Goal: Obtain resource: Download file/media

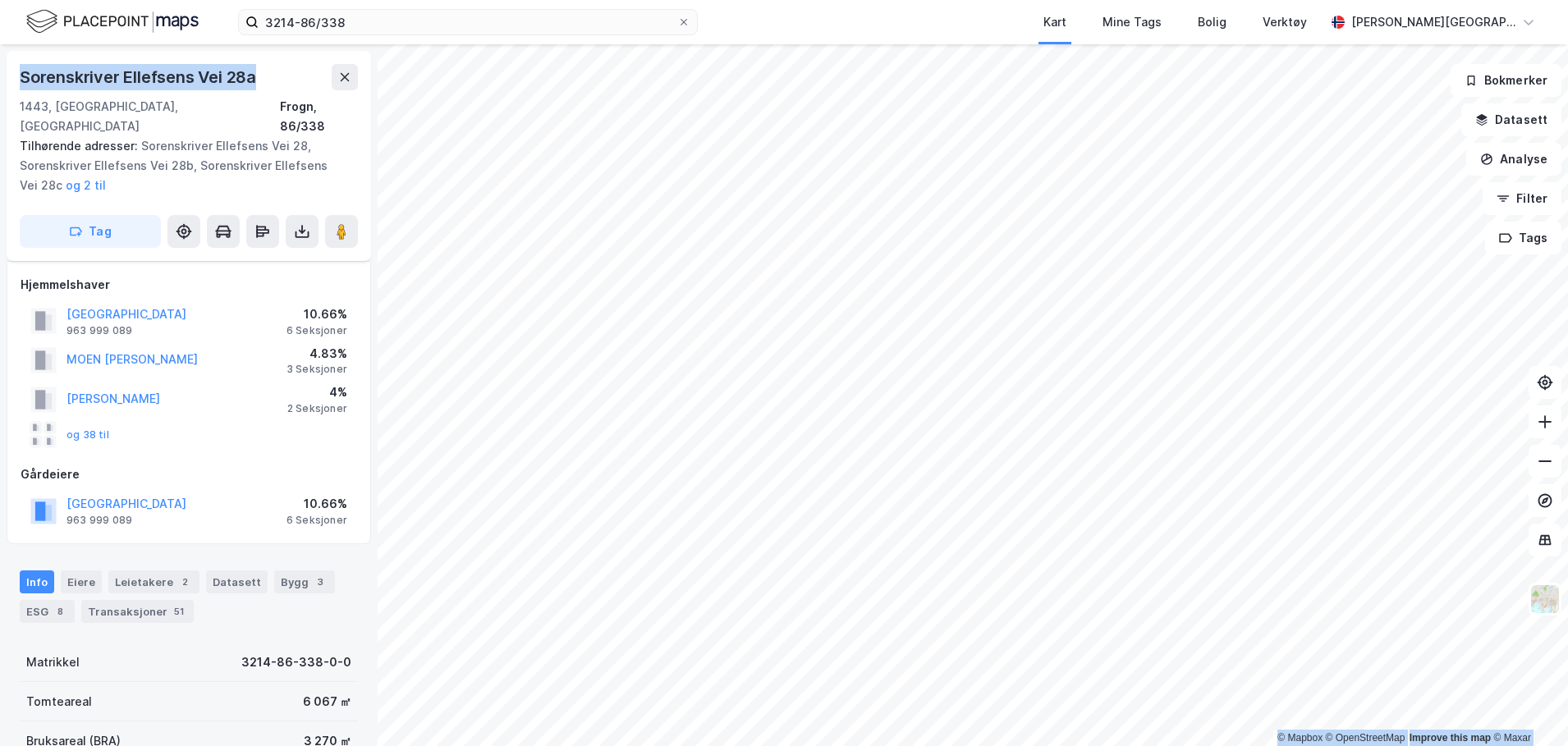
scroll to position [27, 0]
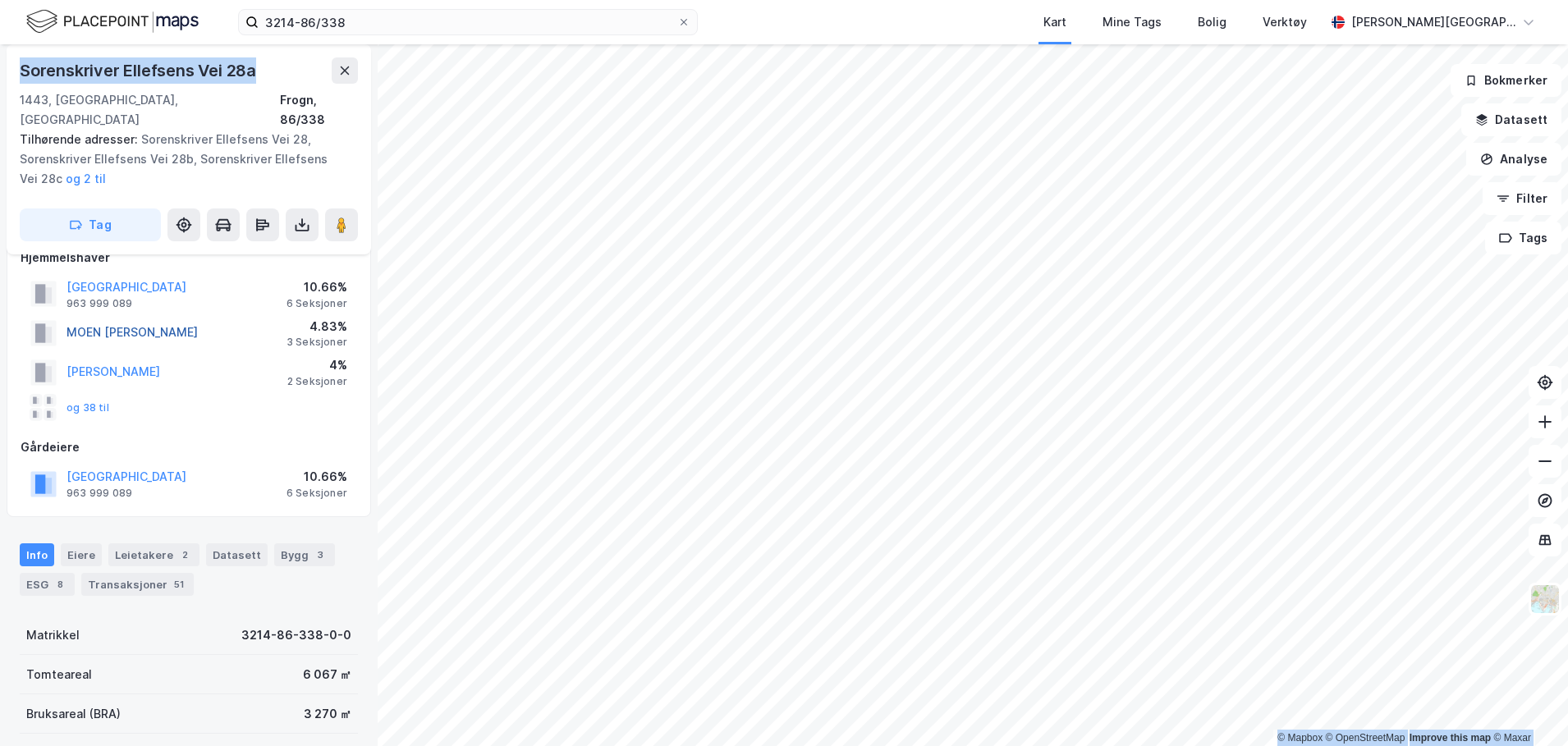
click at [0, 0] on button "MOEN [PERSON_NAME]" at bounding box center [0, 0] width 0 height 0
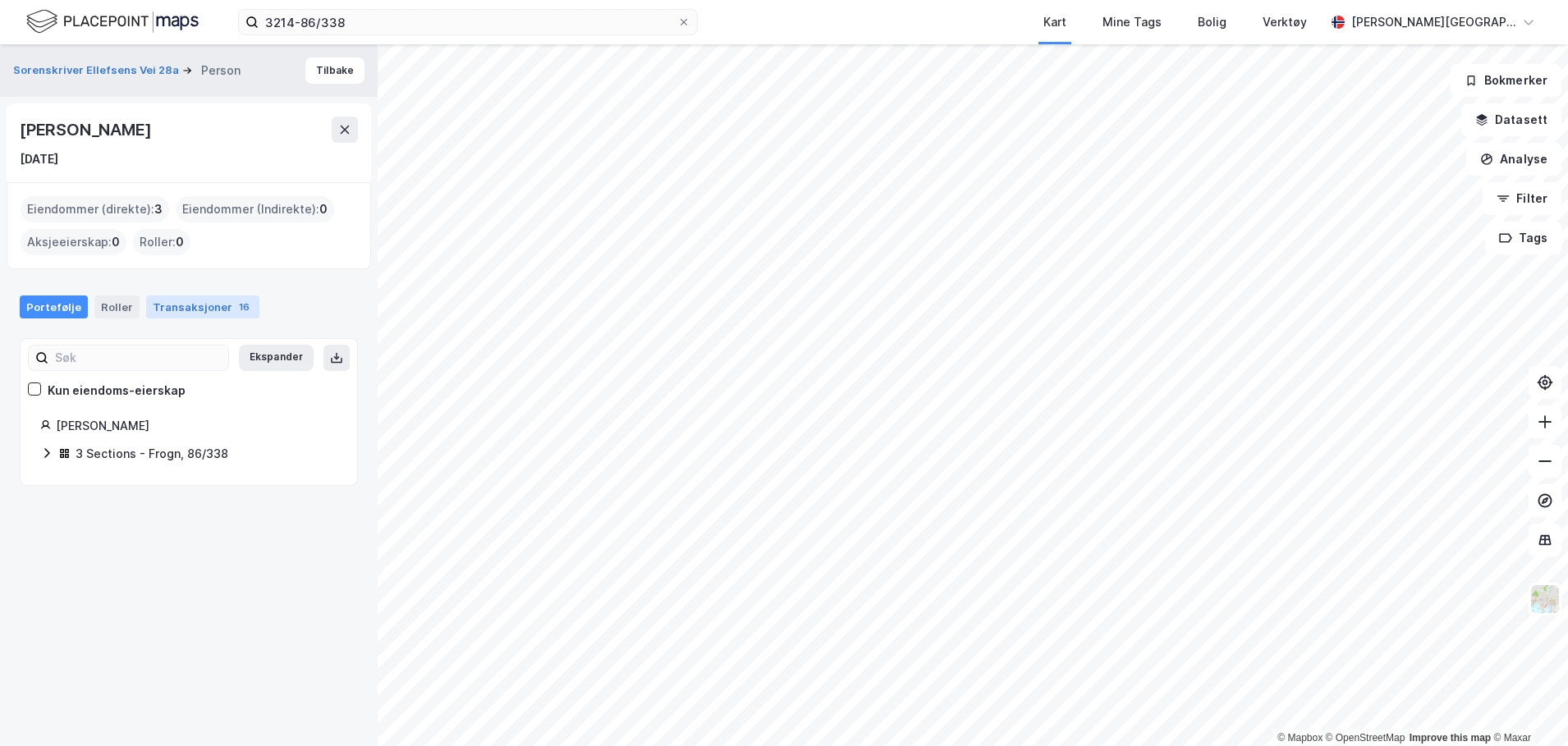
click at [187, 314] on div "Transaksjoner 16" at bounding box center [202, 307] width 114 height 23
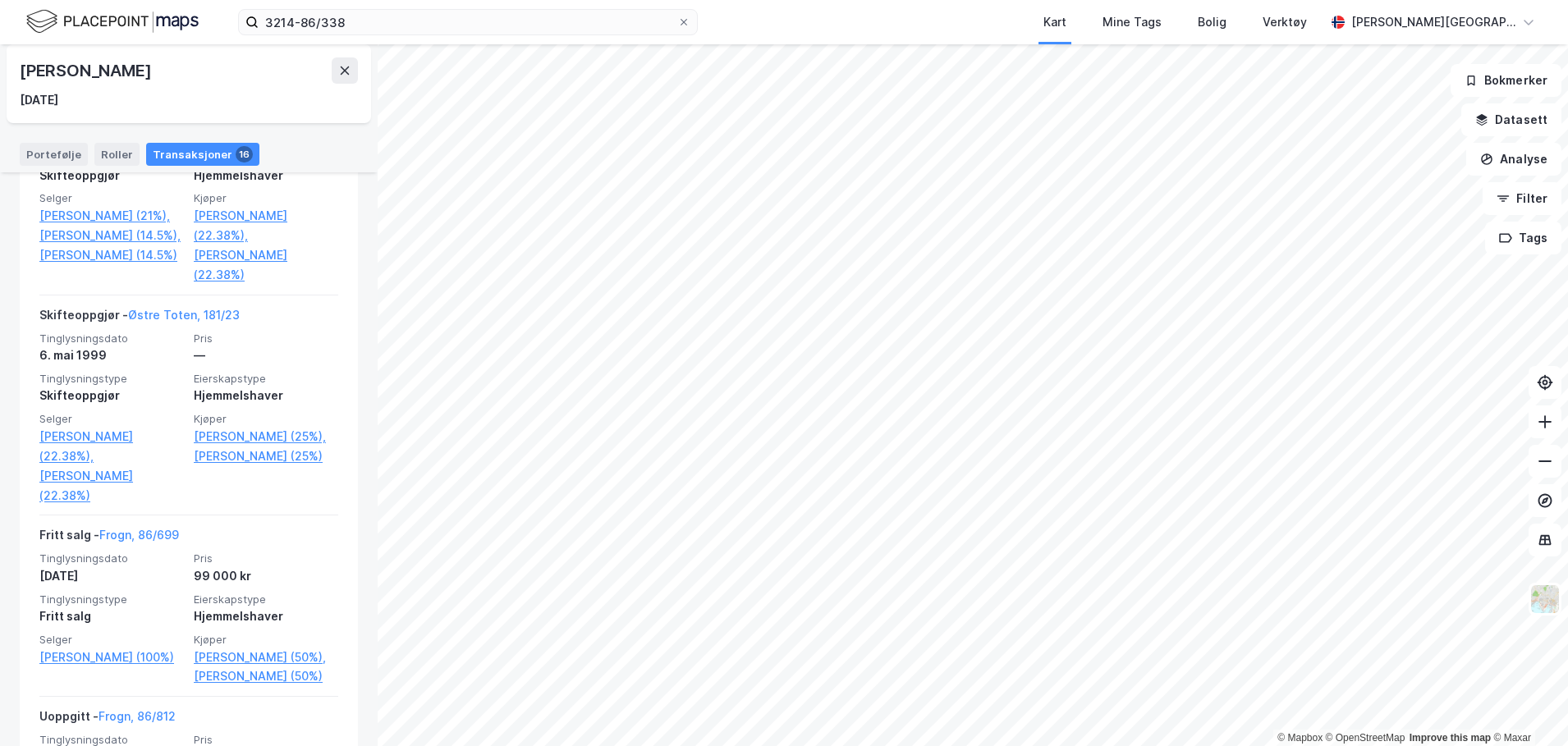
scroll to position [2393, 0]
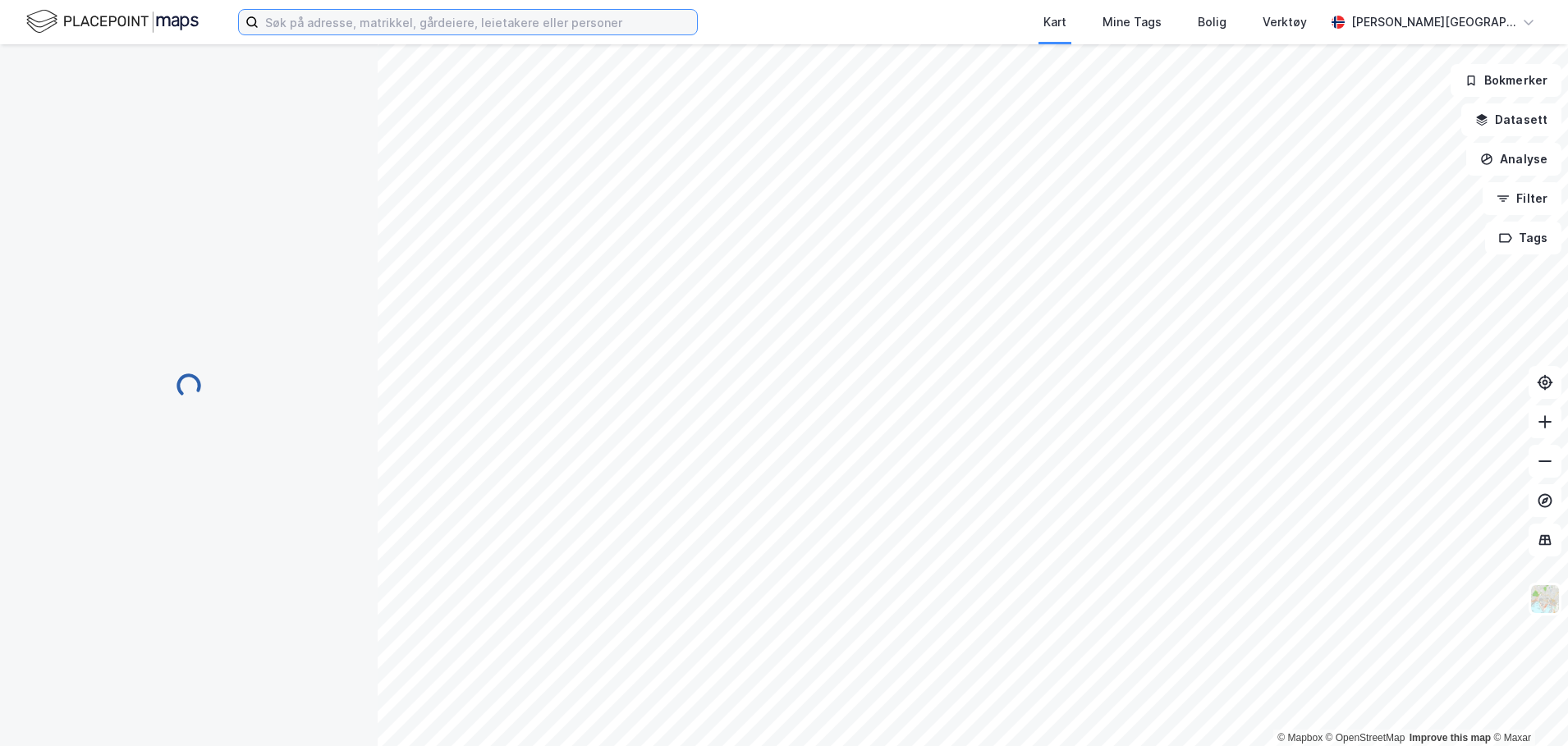
click at [472, 23] on input at bounding box center [477, 22] width 438 height 24
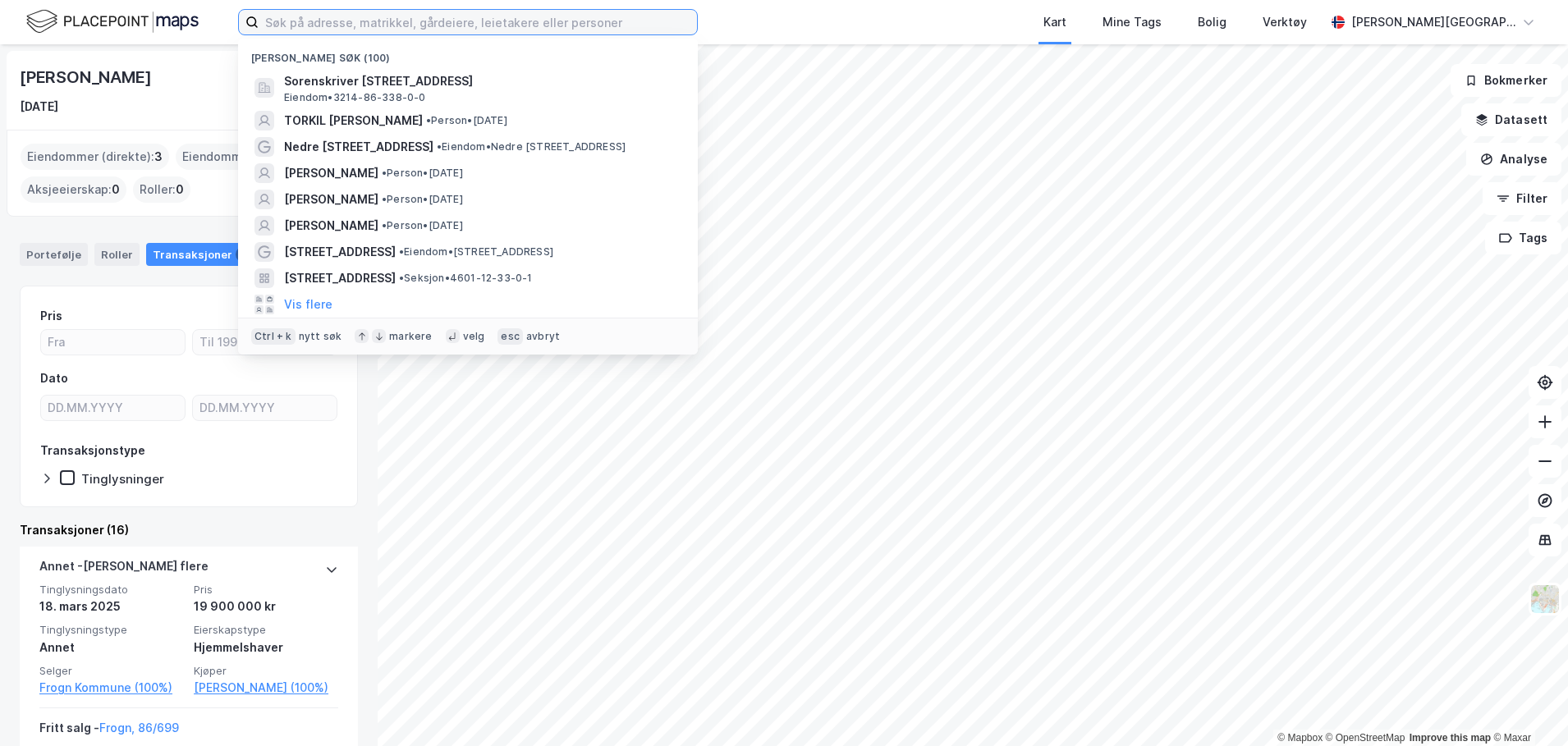
paste input "[PERSON_NAME]"
type input "[PERSON_NAME]"
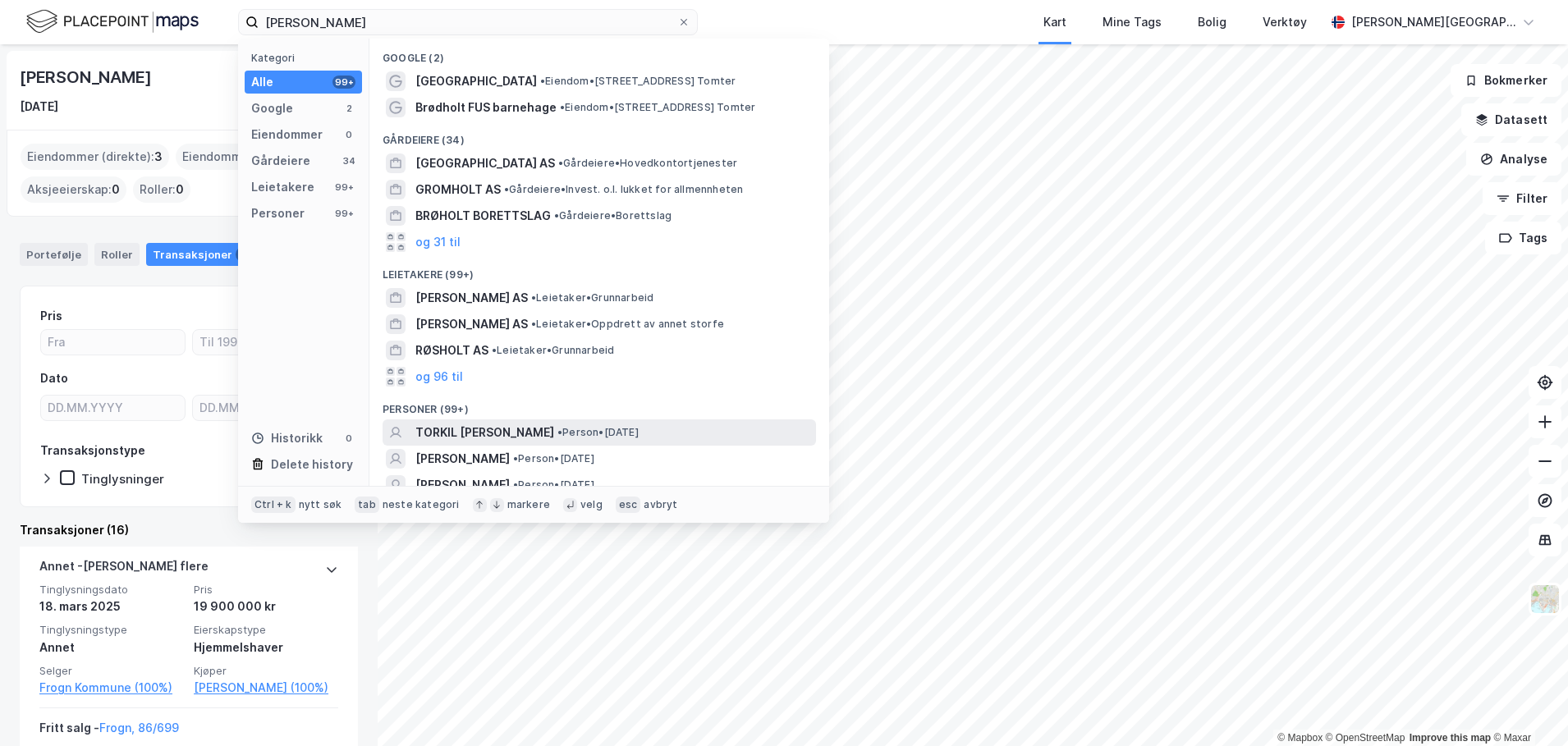
click at [482, 436] on span "TORKIL [PERSON_NAME]" at bounding box center [485, 433] width 139 height 20
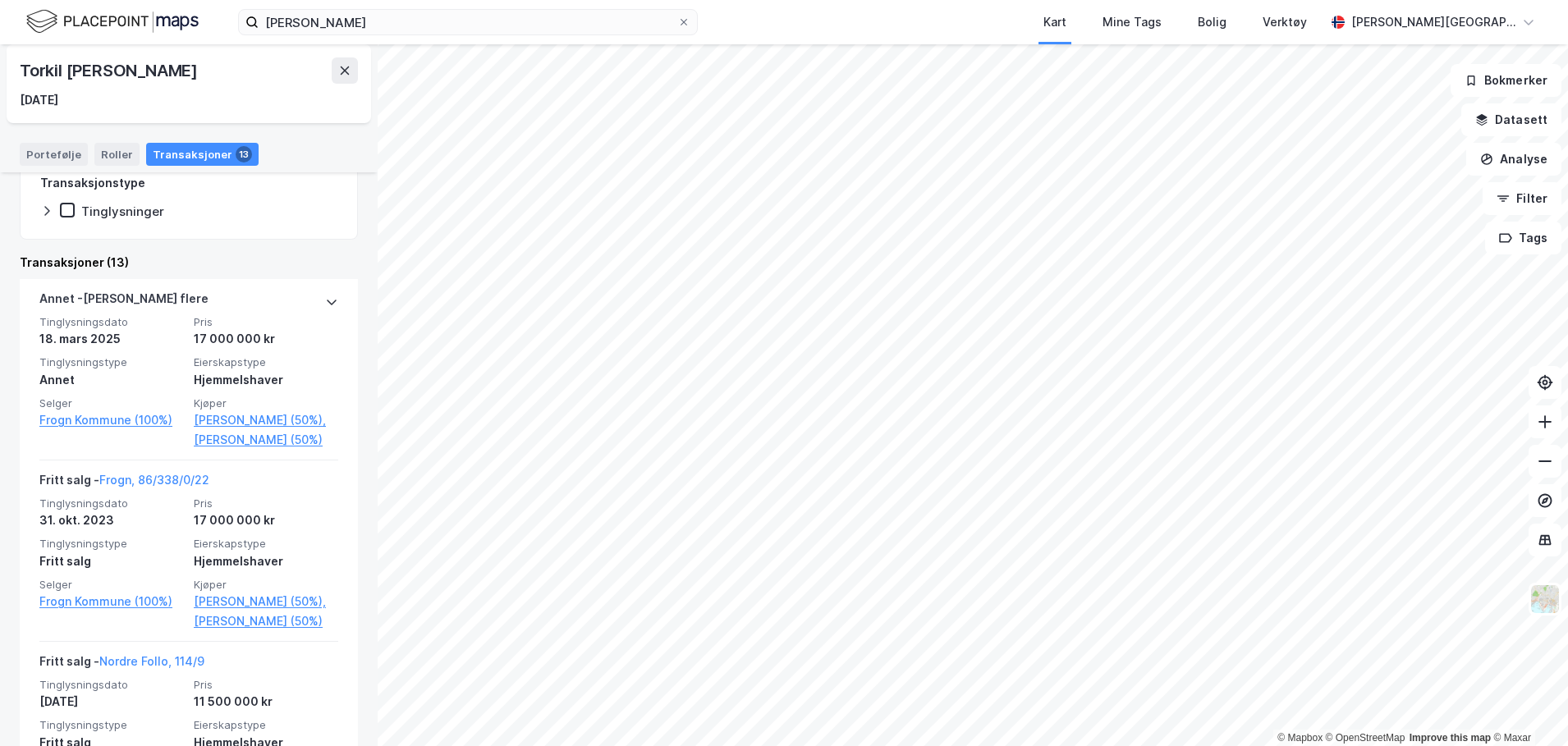
scroll to position [269, 0]
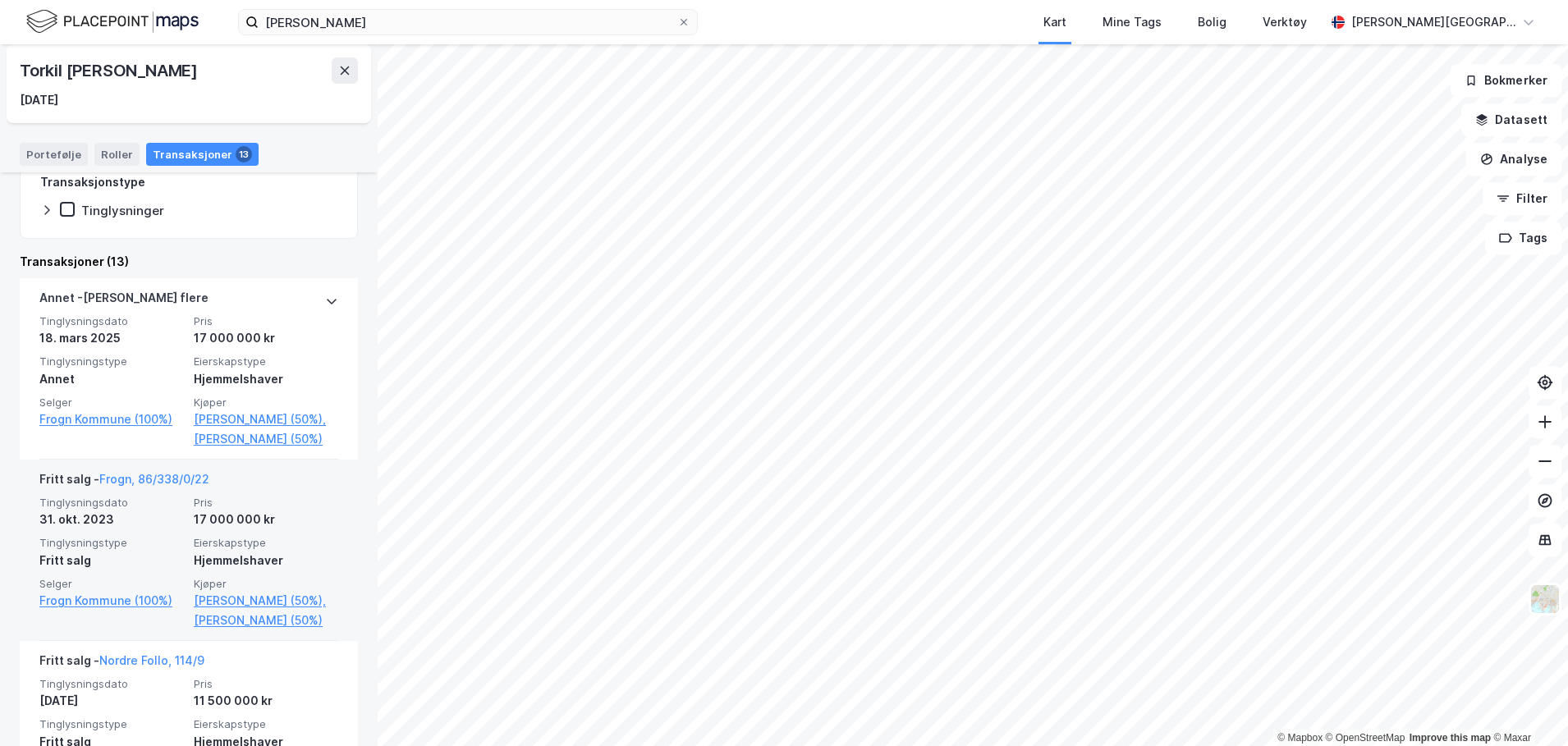
click at [167, 489] on div "Fritt salg - Frogn, 86/338/0/22" at bounding box center [124, 482] width 170 height 26
click at [167, 486] on link "Frogn, 86/338/0/22" at bounding box center [154, 479] width 110 height 14
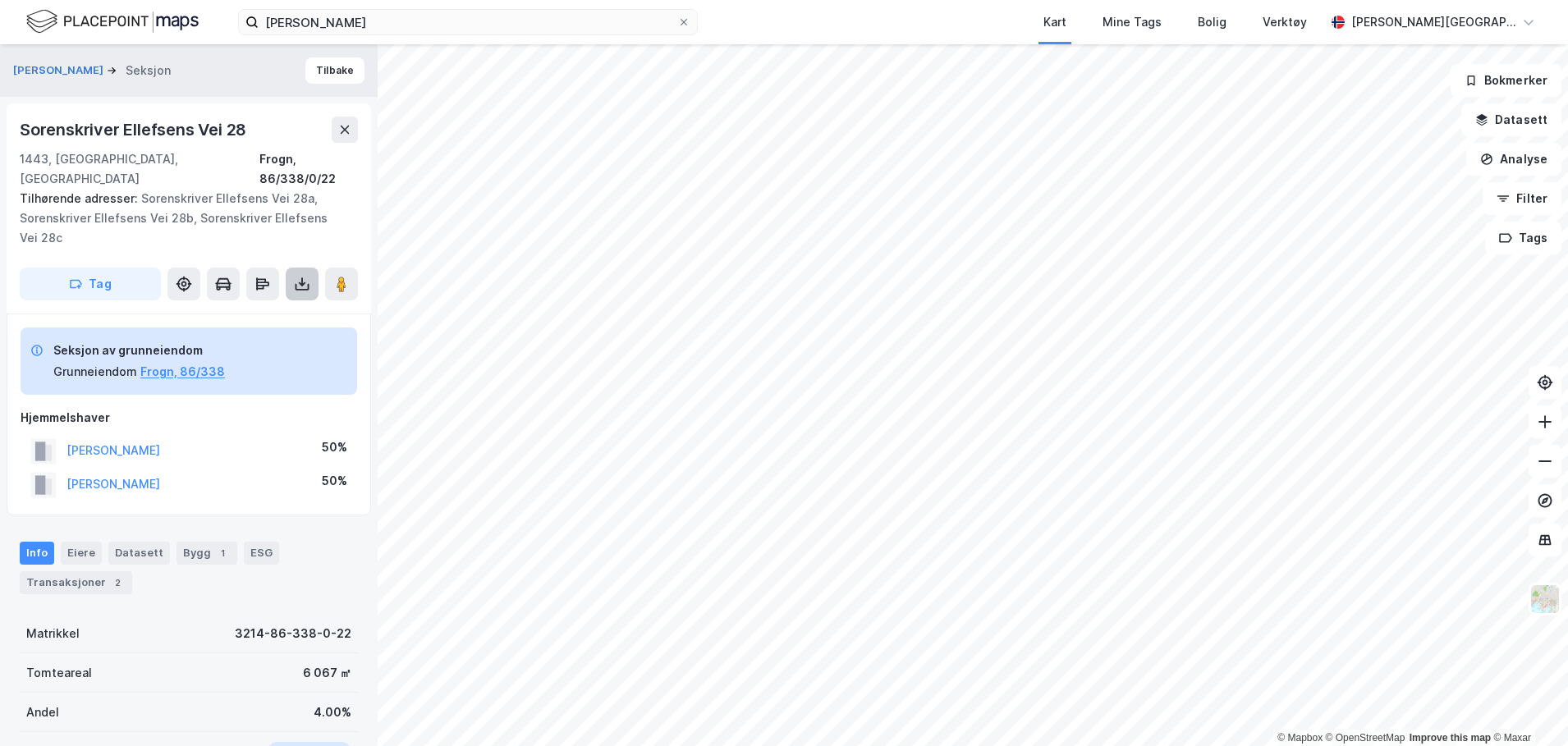
click at [303, 276] on icon at bounding box center [302, 284] width 16 height 16
click at [273, 305] on div "Last ned grunnbok" at bounding box center [232, 317] width 175 height 26
